Goal: Connect with others: Connect with others

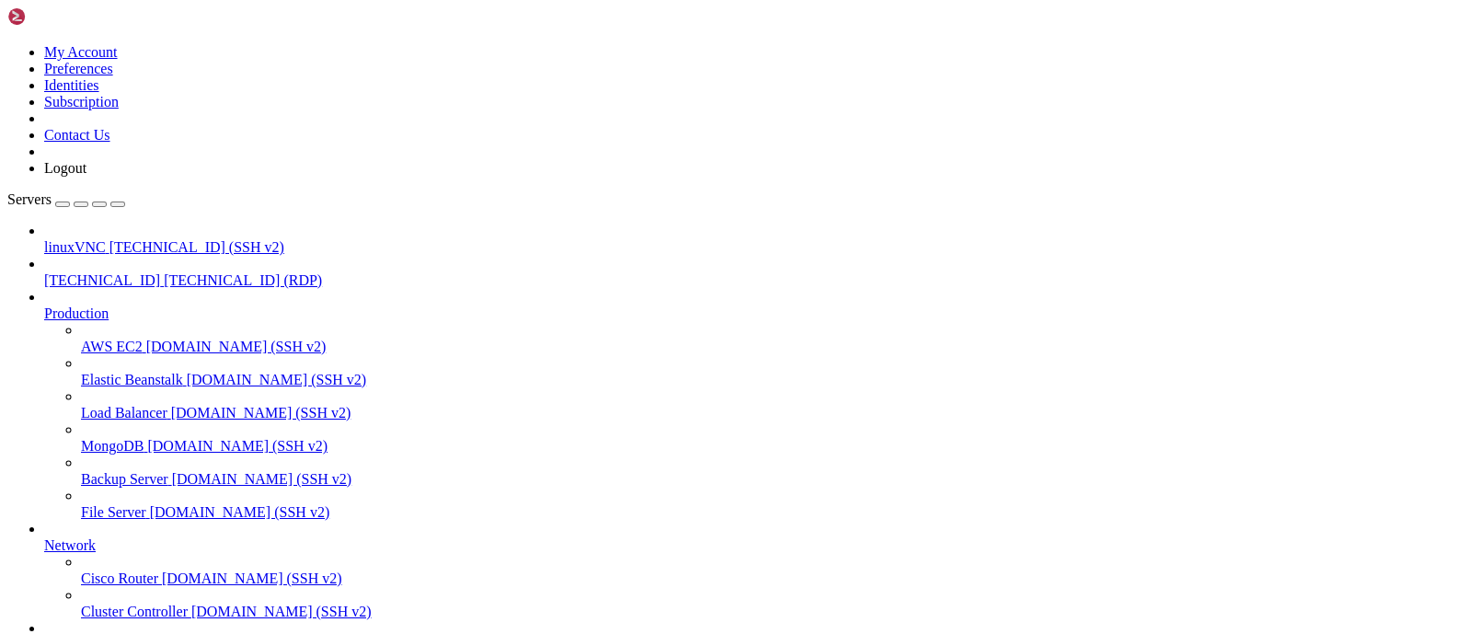
click at [164, 272] on span "[TECHNICAL_ID] (RDP)" at bounding box center [243, 280] width 158 height 16
click at [135, 272] on span "[TECHNICAL_ID]" at bounding box center [102, 280] width 116 height 16
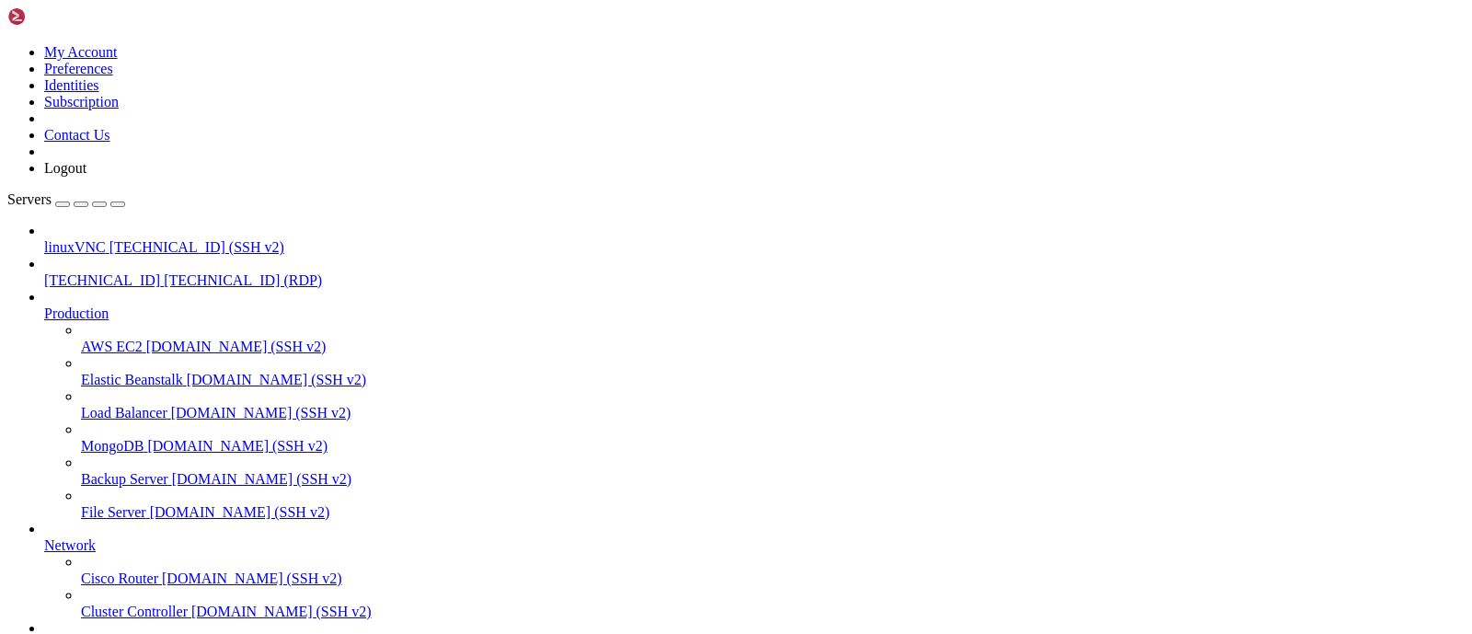
click at [135, 272] on span "[TECHNICAL_ID]" at bounding box center [102, 280] width 116 height 16
